Goal: Book appointment/travel/reservation

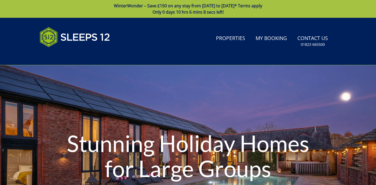
scroll to position [26, 0]
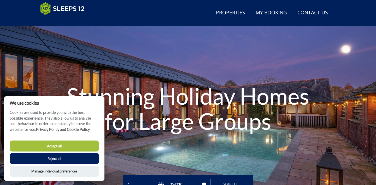
click at [37, 146] on button "Accept all" at bounding box center [54, 145] width 89 height 11
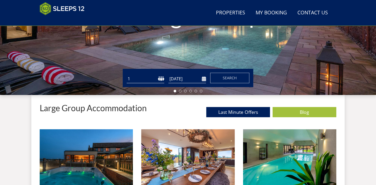
scroll to position [133, 0]
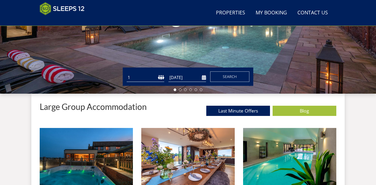
select select "14"
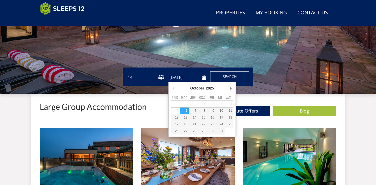
click at [181, 76] on input "[DATE]" at bounding box center [187, 77] width 38 height 9
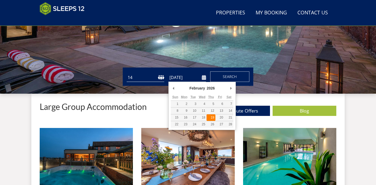
type input "[DATE]"
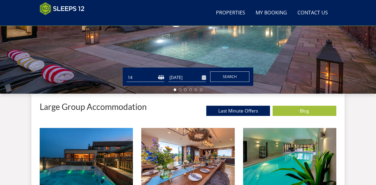
click at [232, 77] on span "Search" at bounding box center [230, 76] width 14 height 5
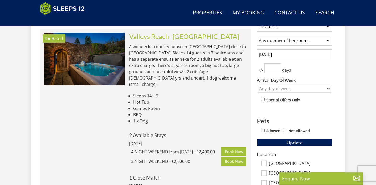
scroll to position [222, 0]
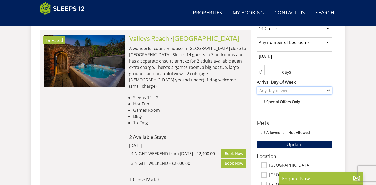
click at [328, 91] on icon "Combobox" at bounding box center [328, 90] width 2 height 1
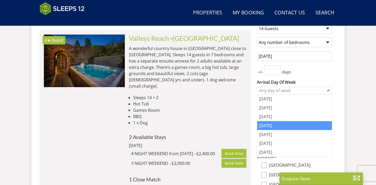
click at [295, 128] on div "[DATE]" at bounding box center [294, 125] width 75 height 9
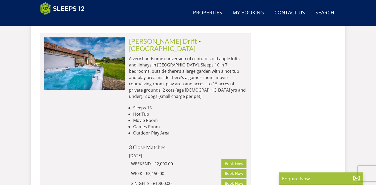
scroll to position [2741, 0]
